Goal: Navigation & Orientation: Find specific page/section

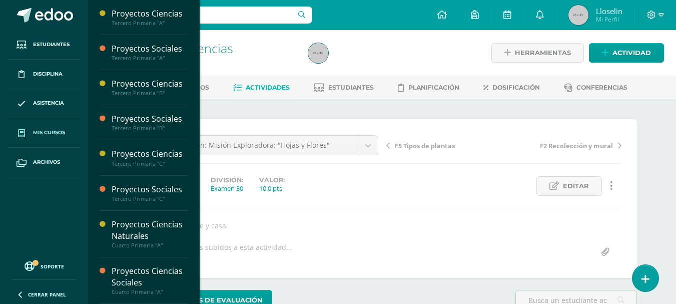
click at [49, 127] on link "Mis cursos" at bounding box center [44, 133] width 72 height 30
